Goal: Find specific page/section: Find specific page/section

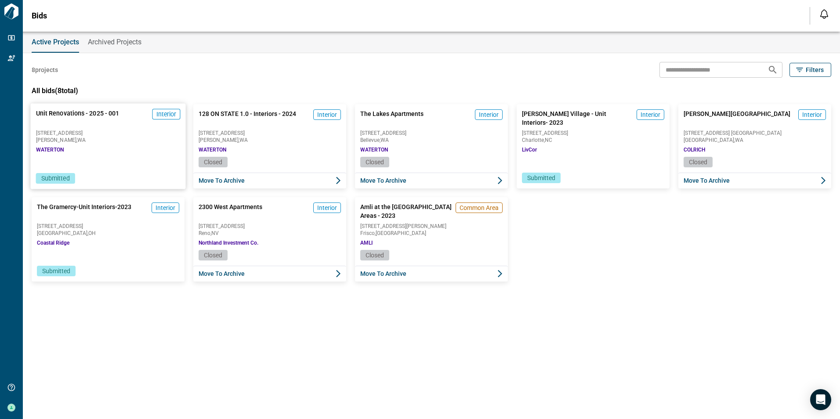
click at [98, 144] on div "Unit Renovations - 2025 - 001 Interior [STREET_ADDRESS][GEOGRAPHIC_DATA]" at bounding box center [107, 131] width 155 height 54
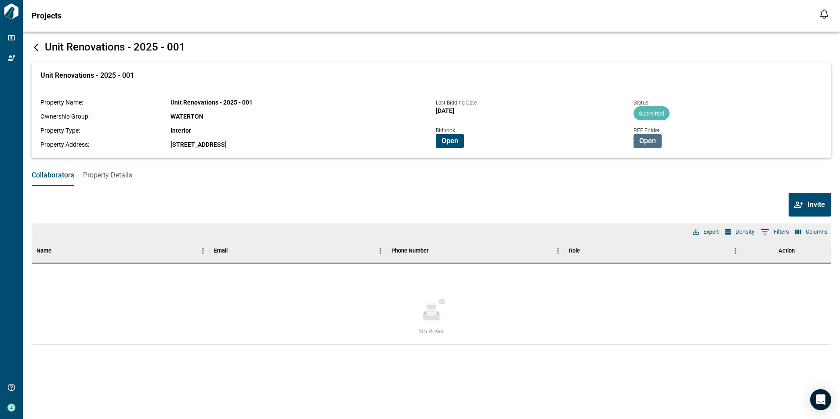
click at [645, 143] on span "Open" at bounding box center [647, 141] width 17 height 9
click at [456, 138] on span "Open" at bounding box center [449, 141] width 17 height 9
click at [648, 141] on span "Open" at bounding box center [647, 141] width 17 height 9
